Goal: Transaction & Acquisition: Purchase product/service

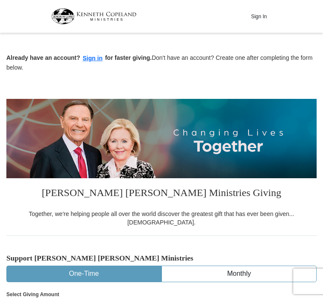
click at [263, 22] on button "Sign In" at bounding box center [258, 16] width 25 height 13
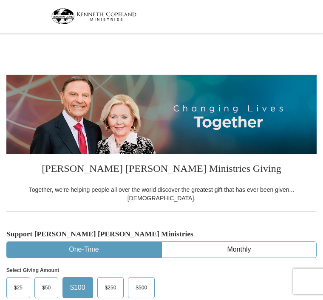
select select "OK"
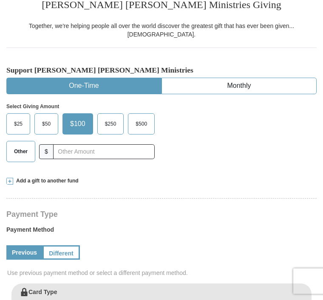
scroll to position [165, 0]
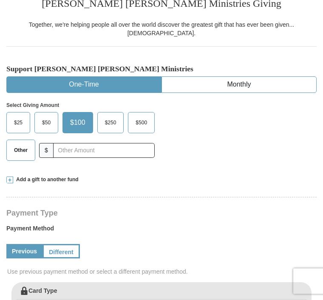
click at [43, 120] on span "$50" at bounding box center [46, 123] width 17 height 13
click at [0, 0] on input "$50" at bounding box center [0, 0] width 0 height 0
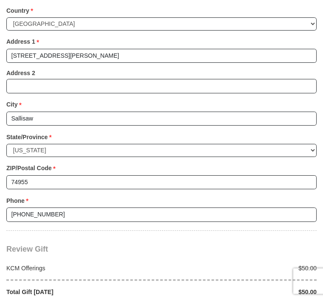
scroll to position [675, 0]
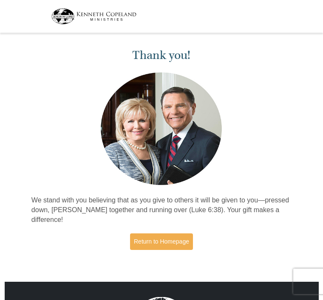
click at [156, 240] on link "Return to Homepage" at bounding box center [161, 242] width 63 height 17
